Goal: Check status: Check status

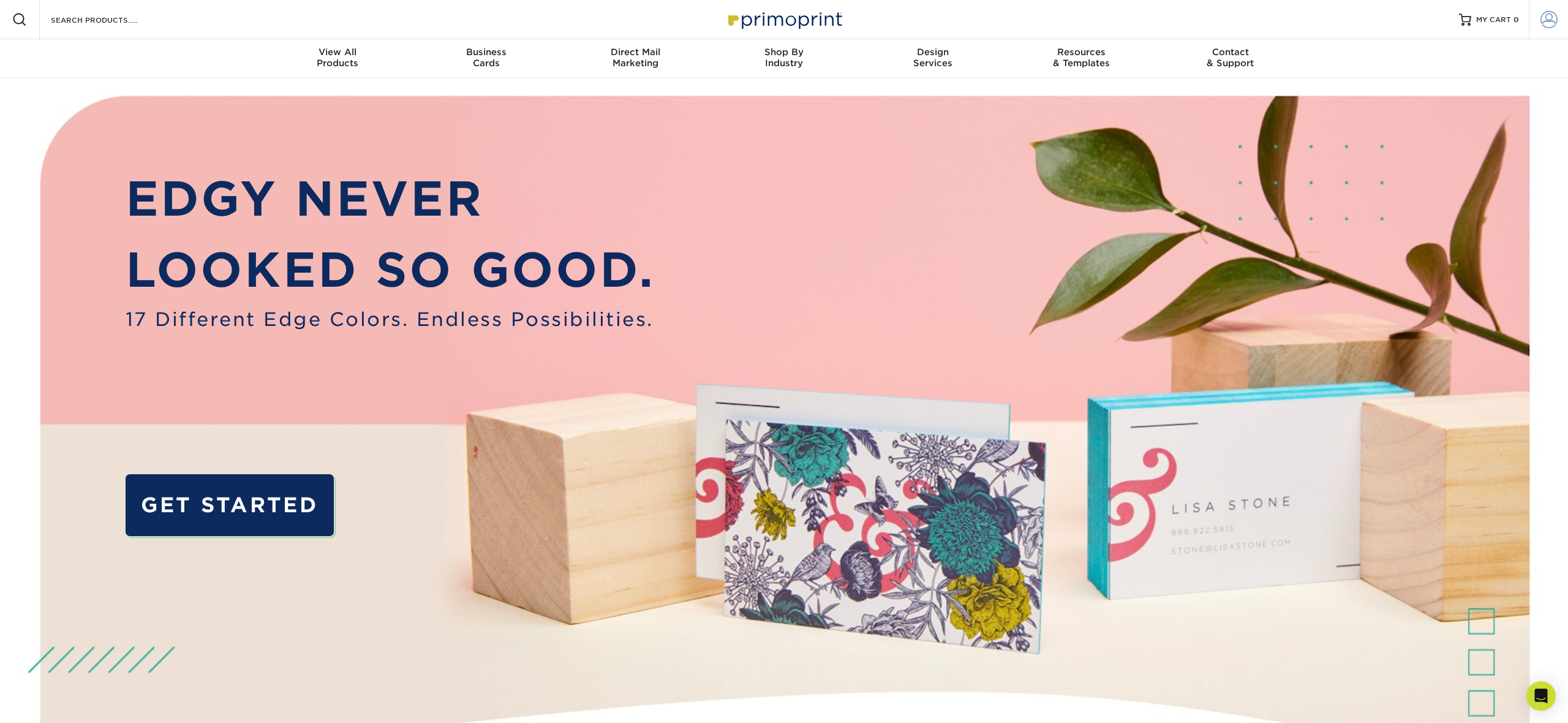
click at [1555, 25] on span at bounding box center [1549, 20] width 17 height 17
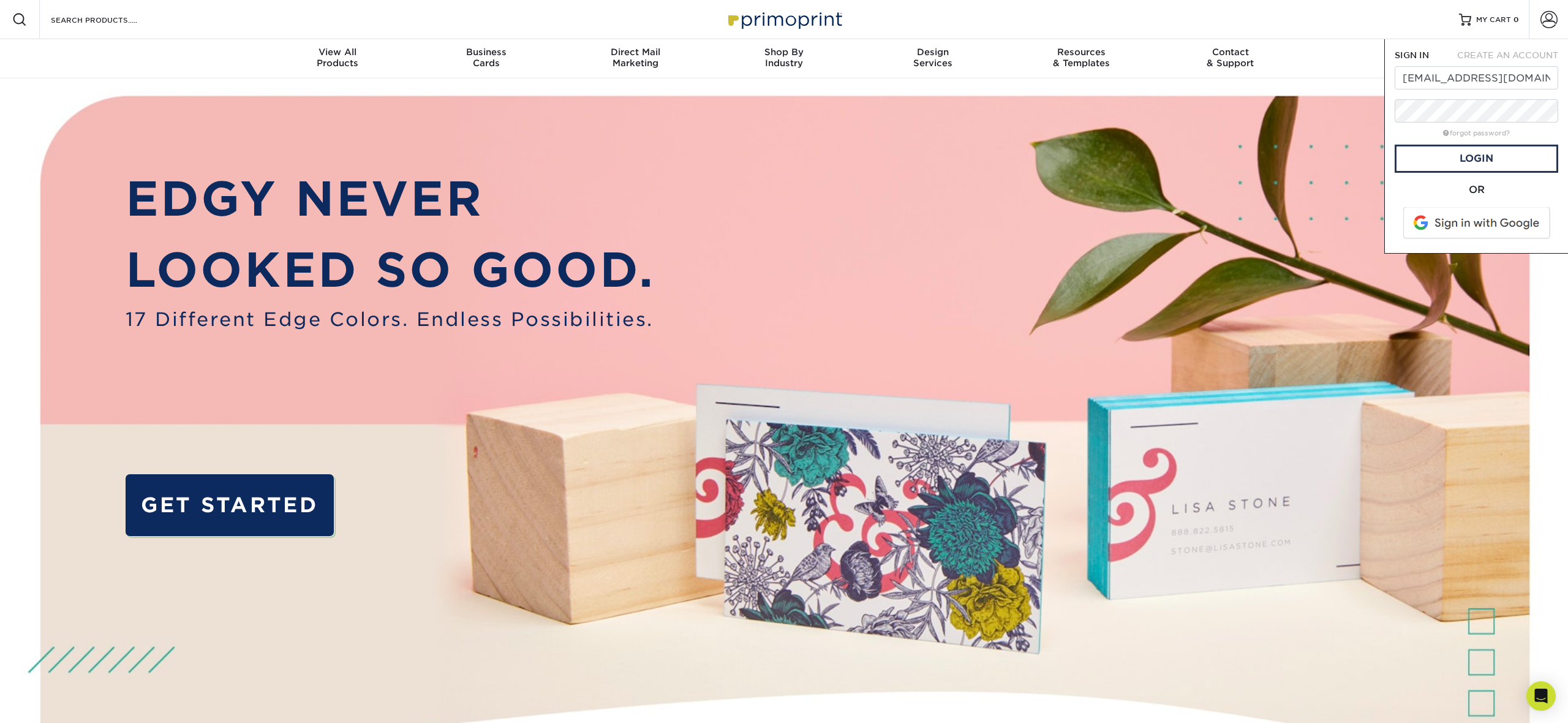
click at [1401, 33] on div "Resources Menu Search Products Account SIGN IN CREATE AN ACCOUNT marketing@43re…" at bounding box center [784, 20] width 1568 height 39
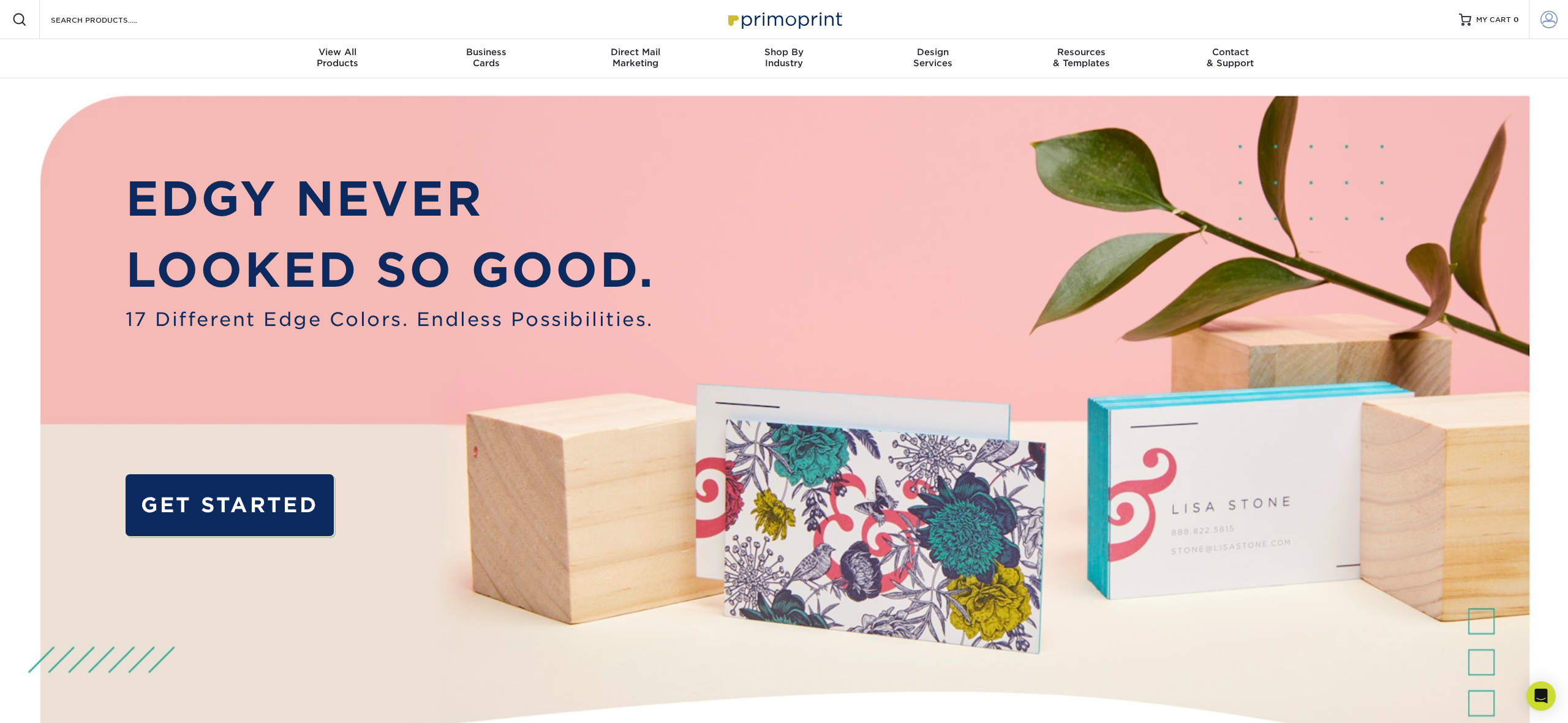
click at [1547, 26] on span at bounding box center [1549, 20] width 17 height 17
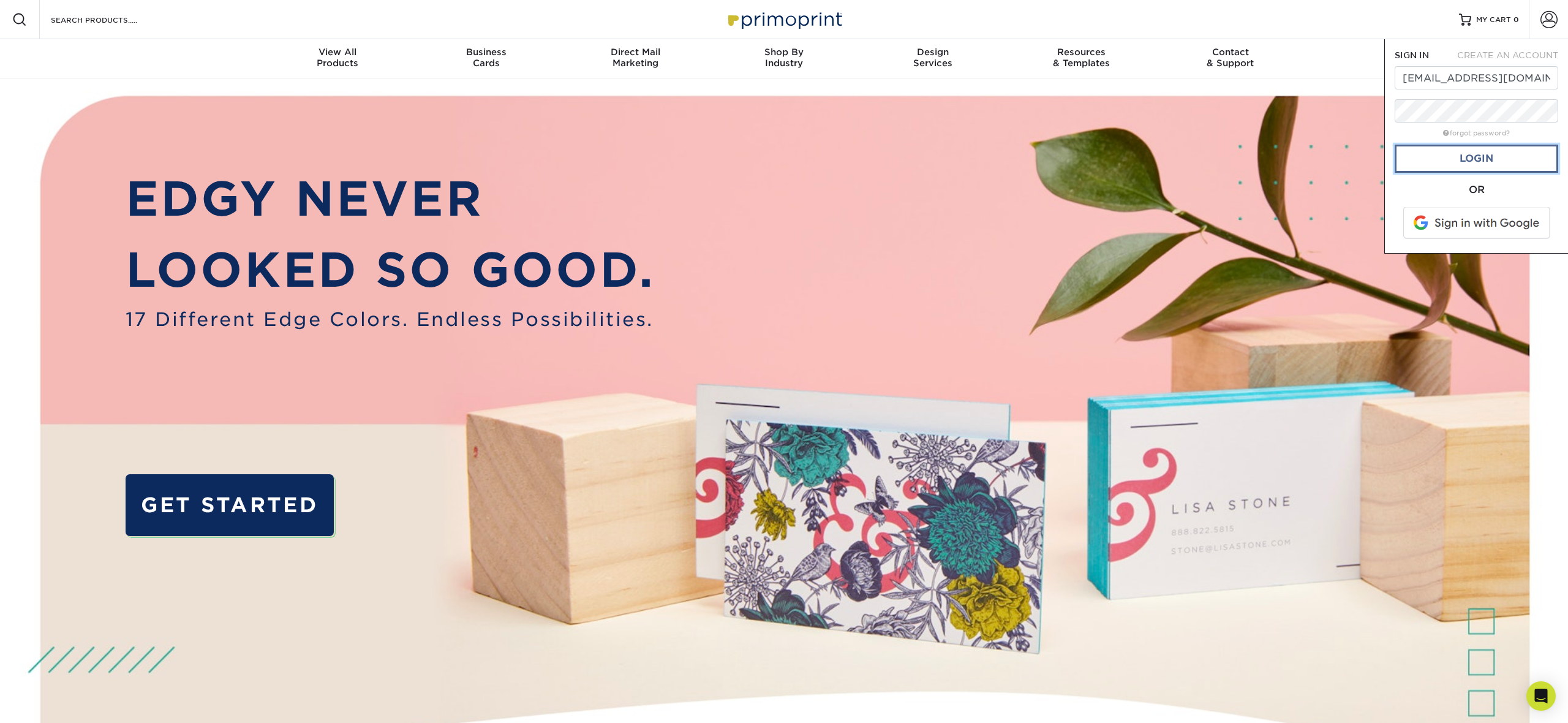
click at [1424, 166] on link "Login" at bounding box center [1476, 158] width 164 height 28
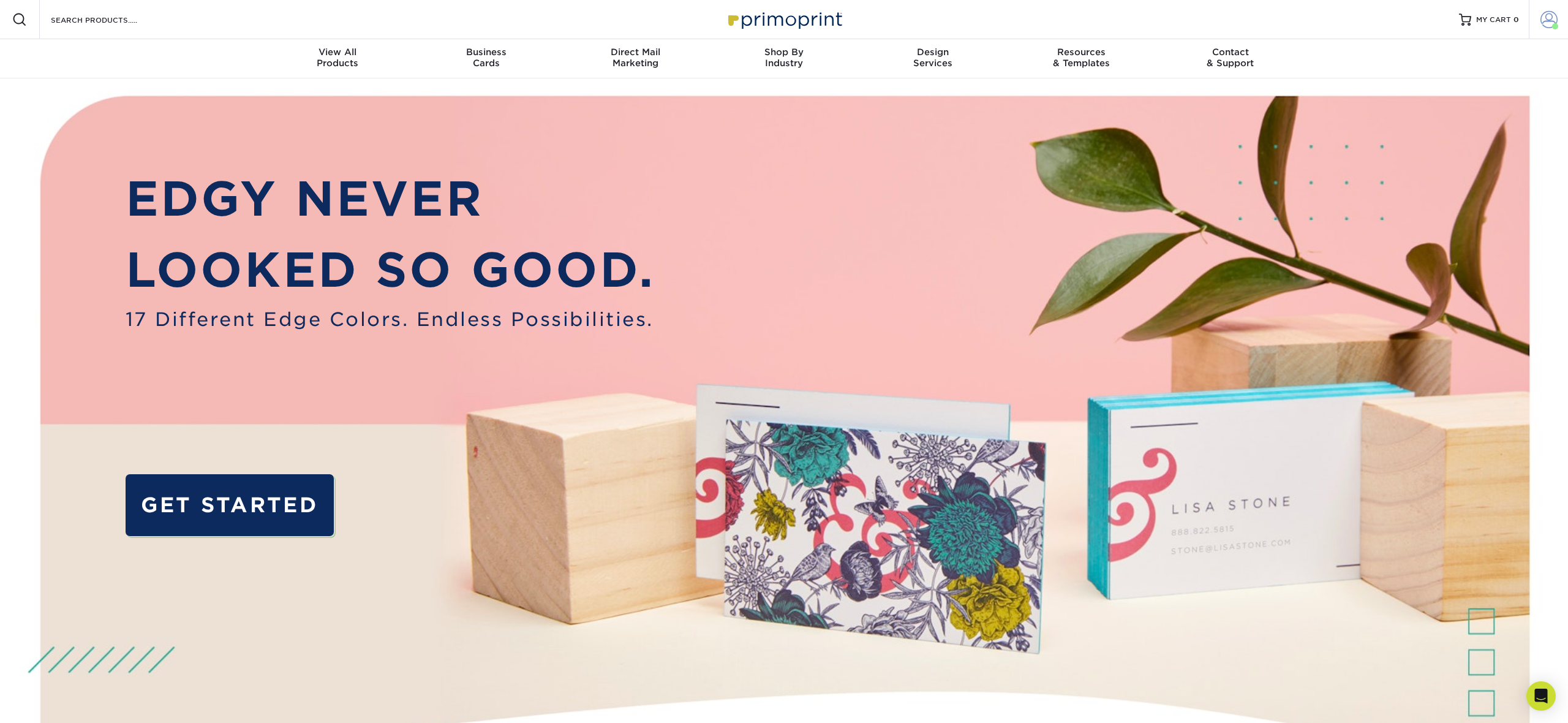
click at [1544, 22] on span at bounding box center [1549, 20] width 17 height 17
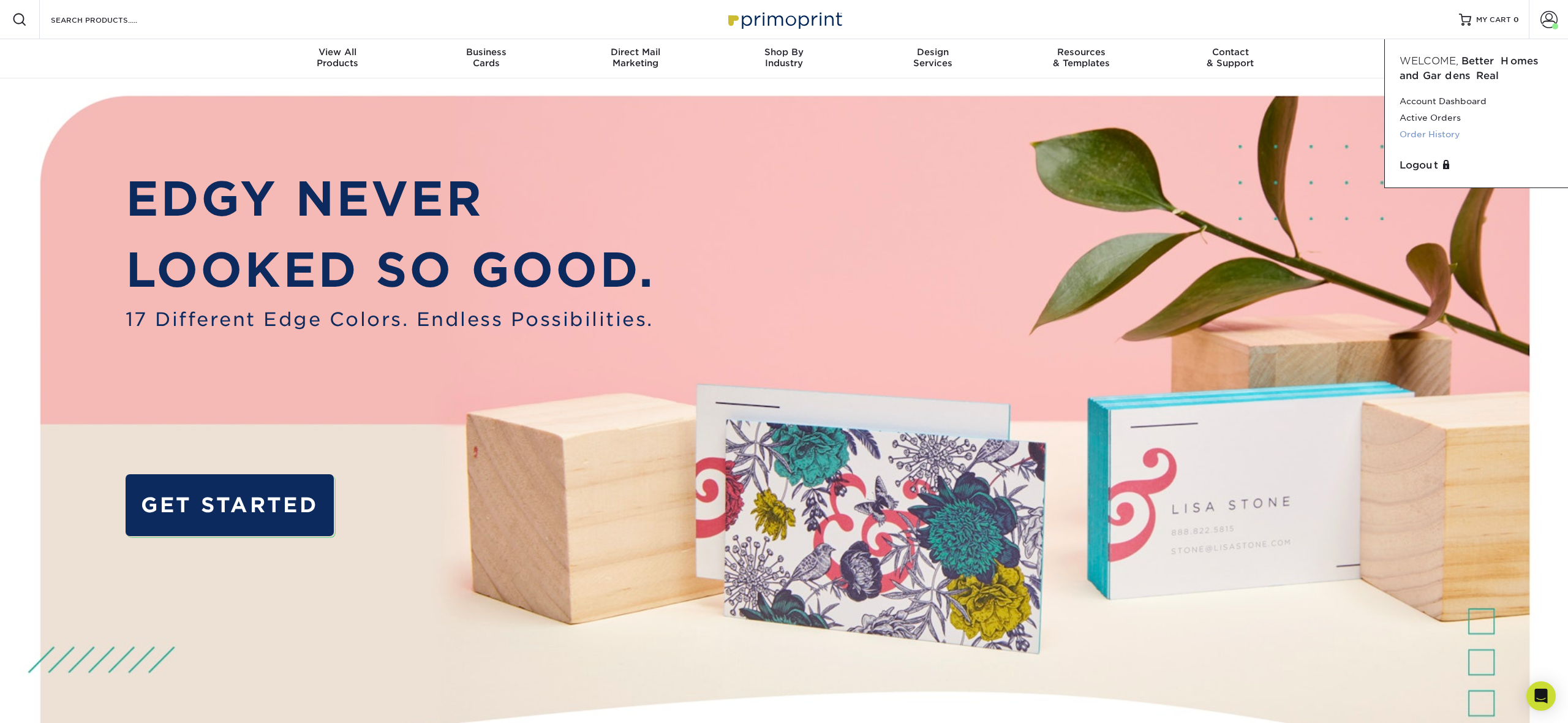
click at [1430, 130] on link "Order History" at bounding box center [1476, 134] width 154 height 16
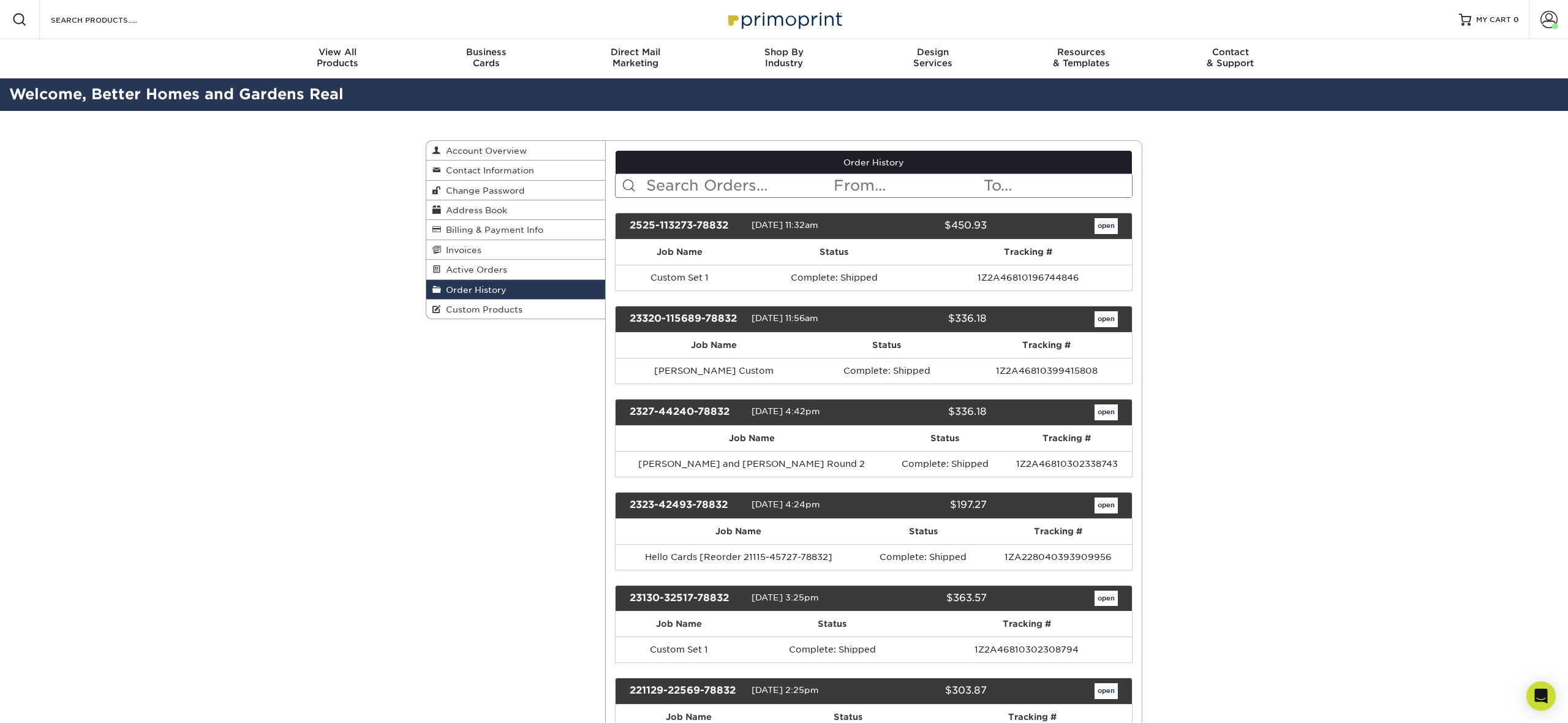
click at [760, 180] on input "text" at bounding box center [739, 185] width 188 height 23
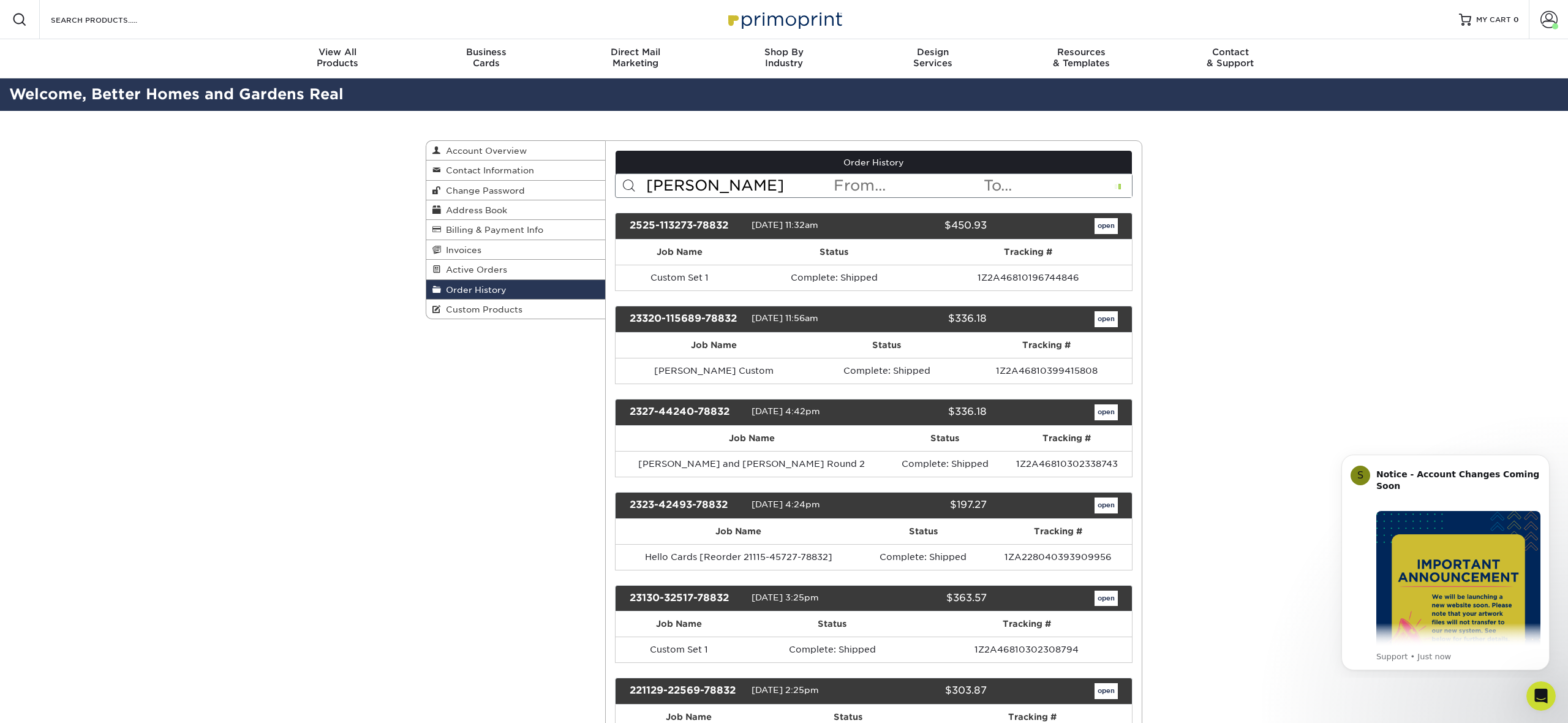
type input "[PERSON_NAME]"
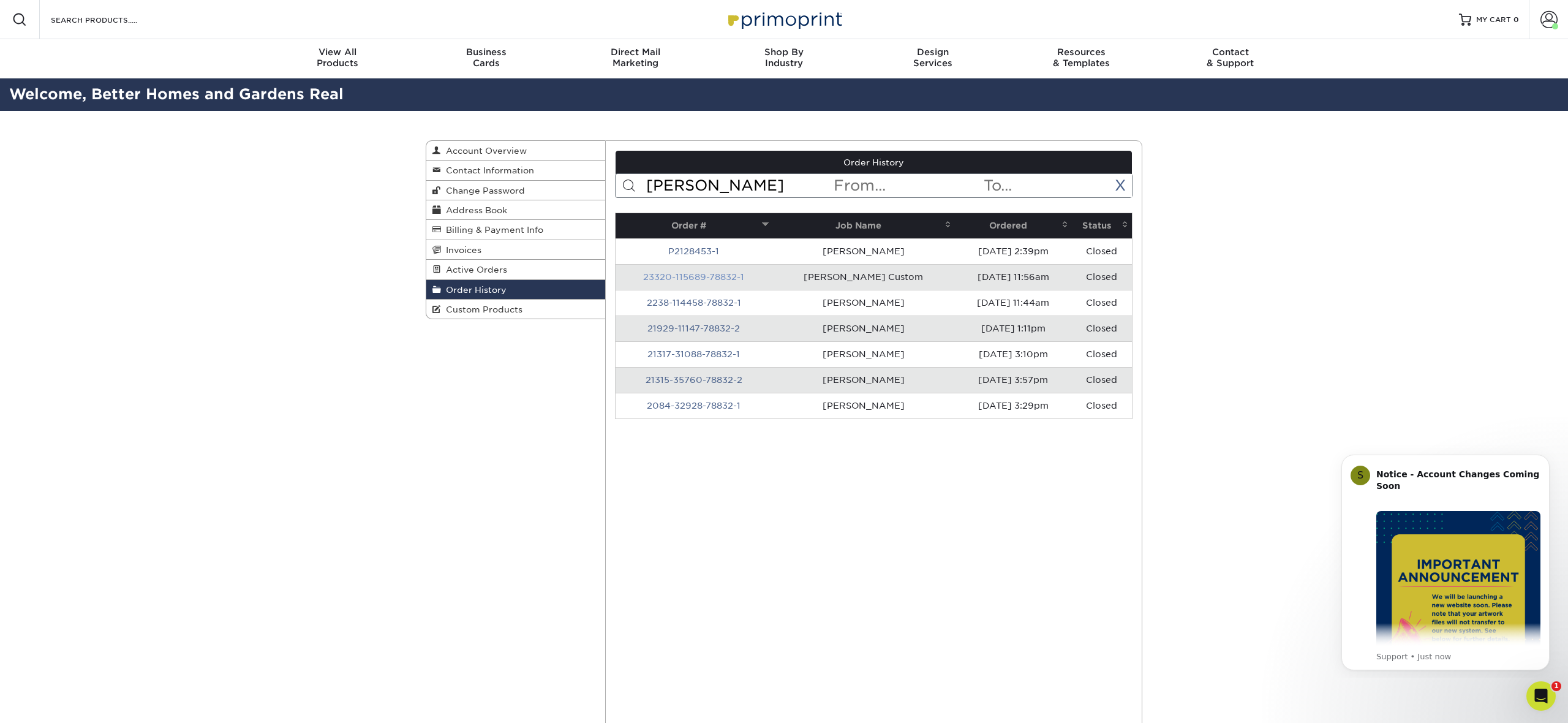
click at [712, 277] on link "23320-115689-78832-1" at bounding box center [693, 276] width 101 height 9
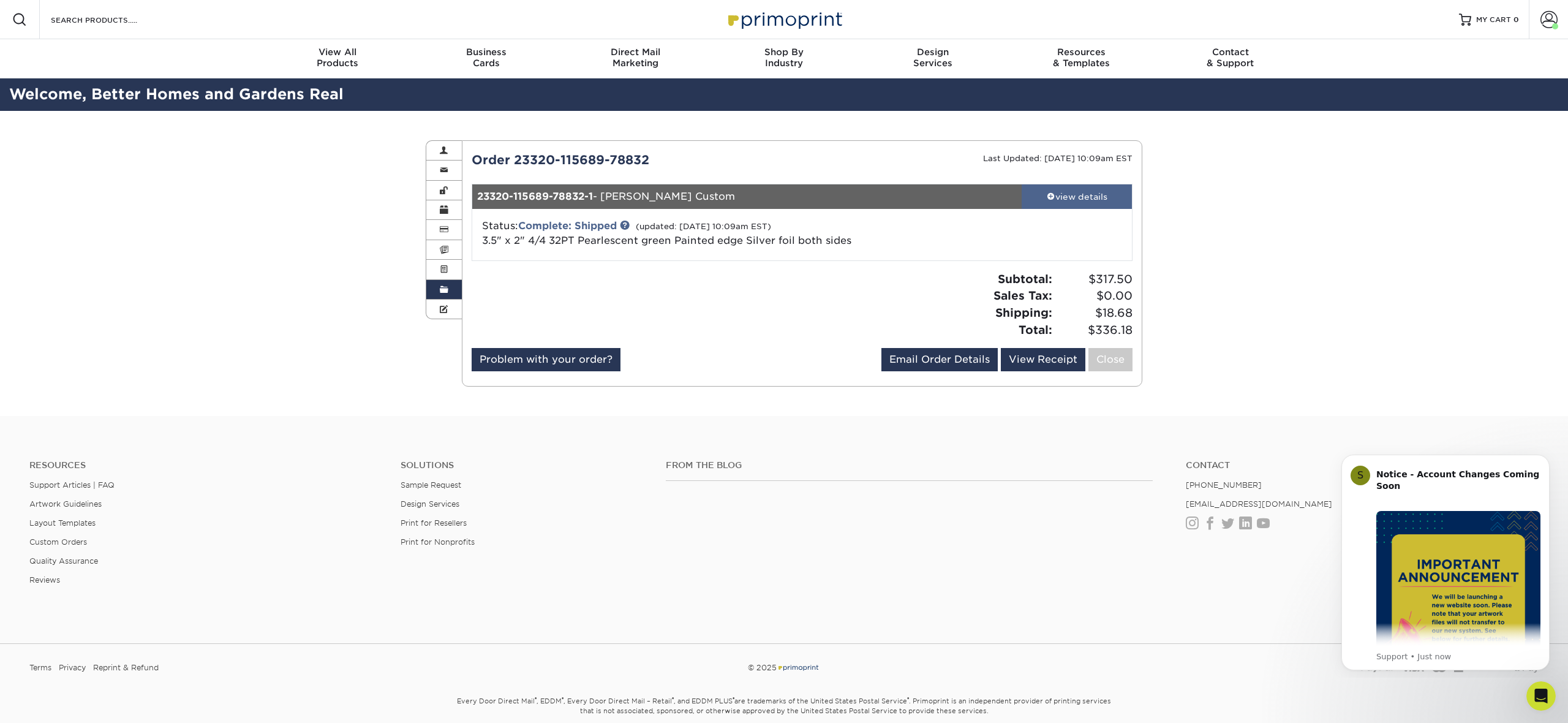
click at [1099, 202] on div "view details" at bounding box center [1076, 197] width 110 height 12
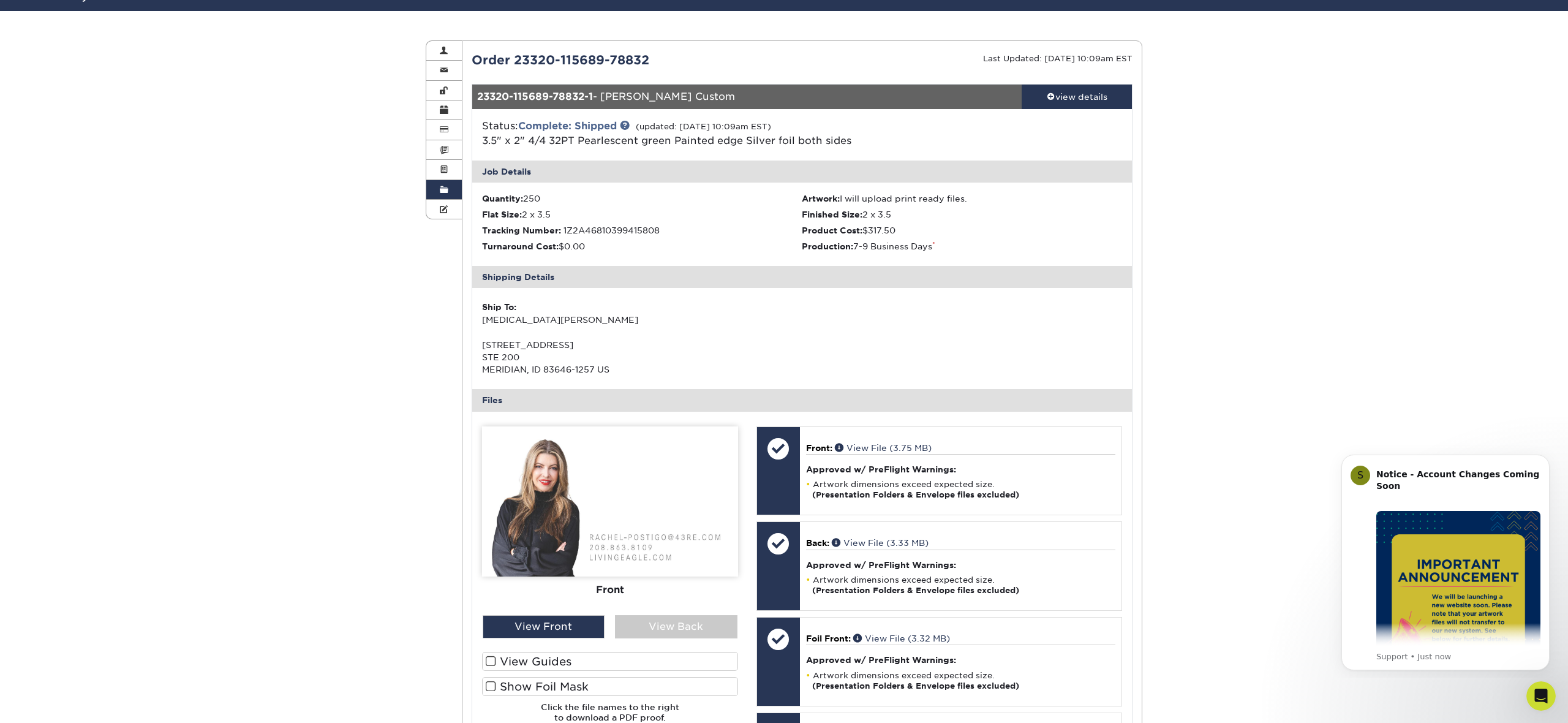
scroll to position [98, 0]
